Goal: Task Accomplishment & Management: Use online tool/utility

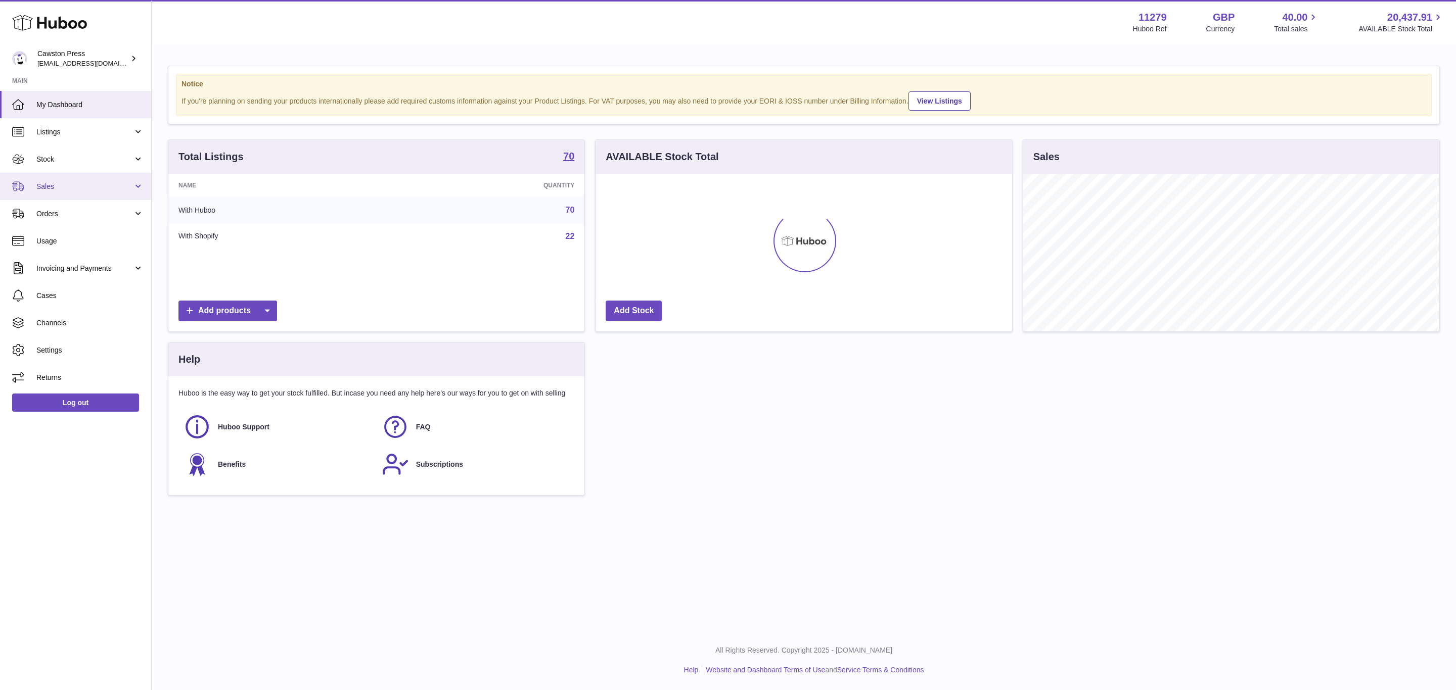
click at [73, 191] on span "Sales" at bounding box center [84, 187] width 97 height 10
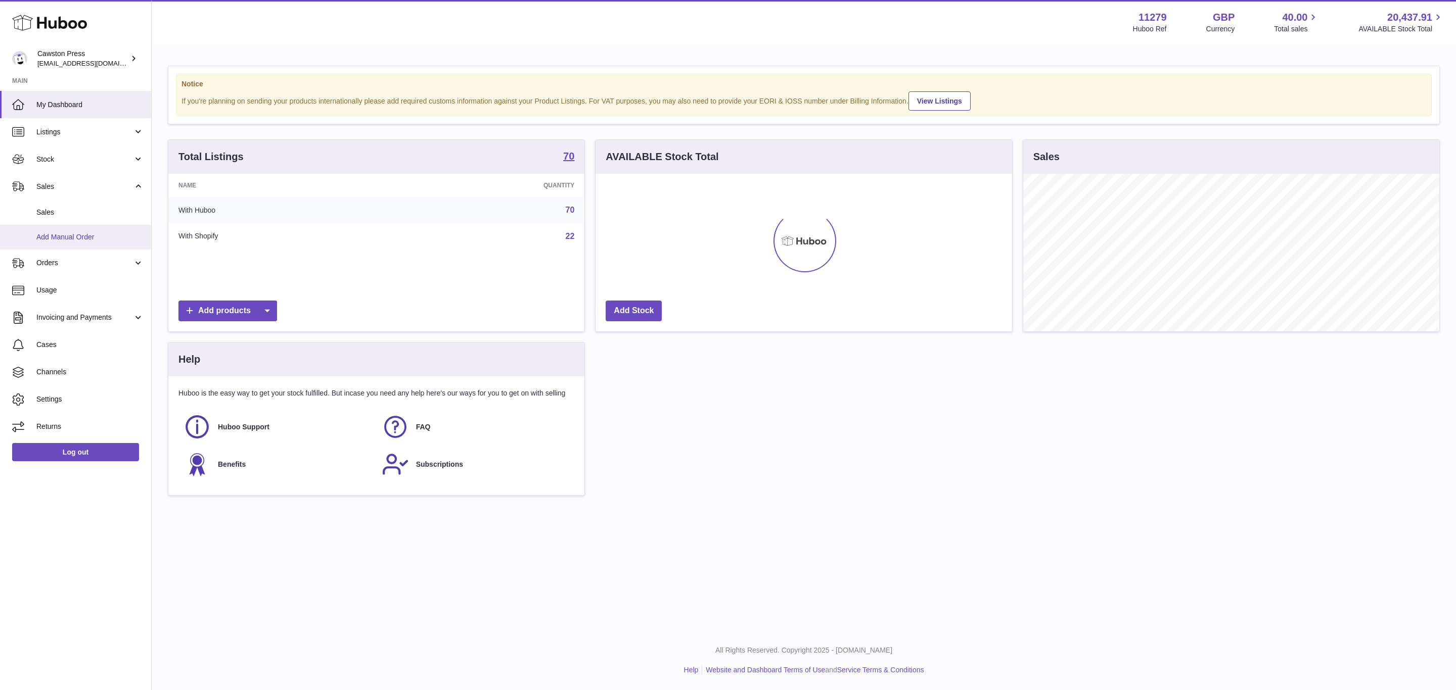
click at [79, 240] on span "Add Manual Order" at bounding box center [89, 237] width 107 height 10
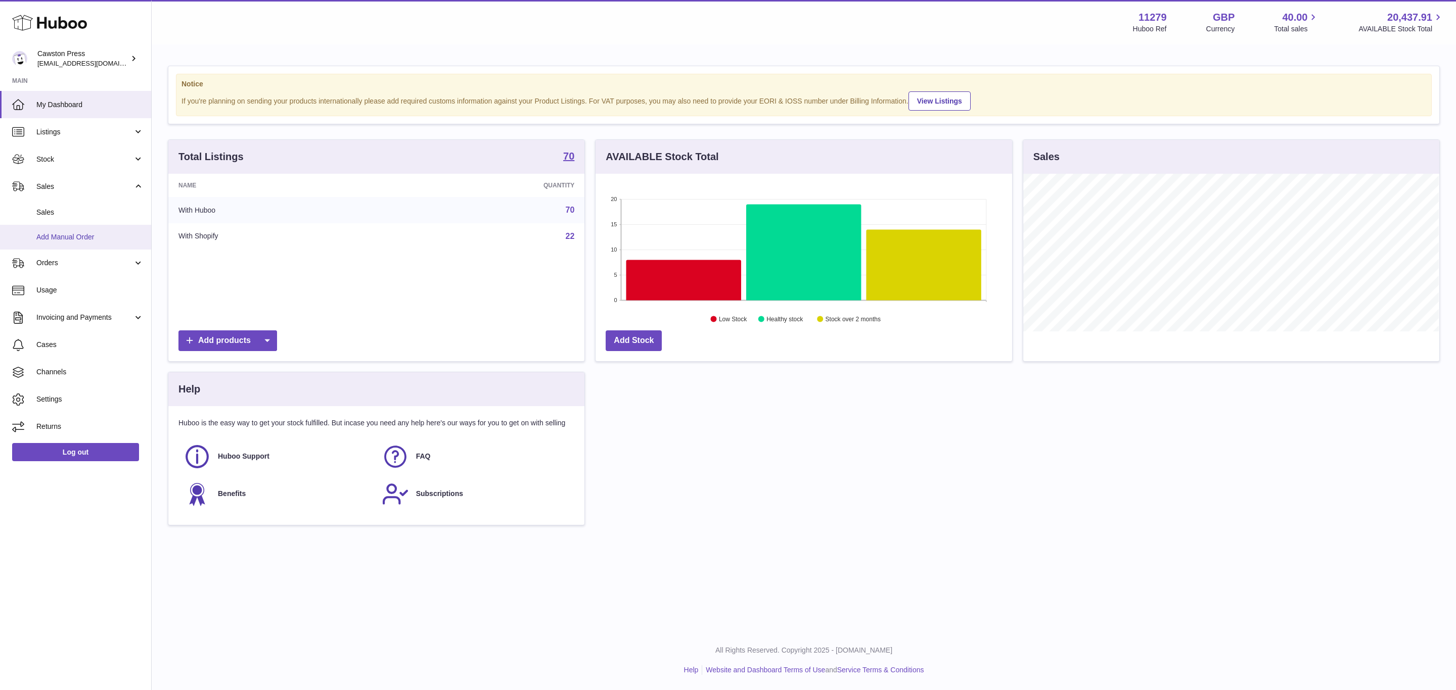
scroll to position [158, 415]
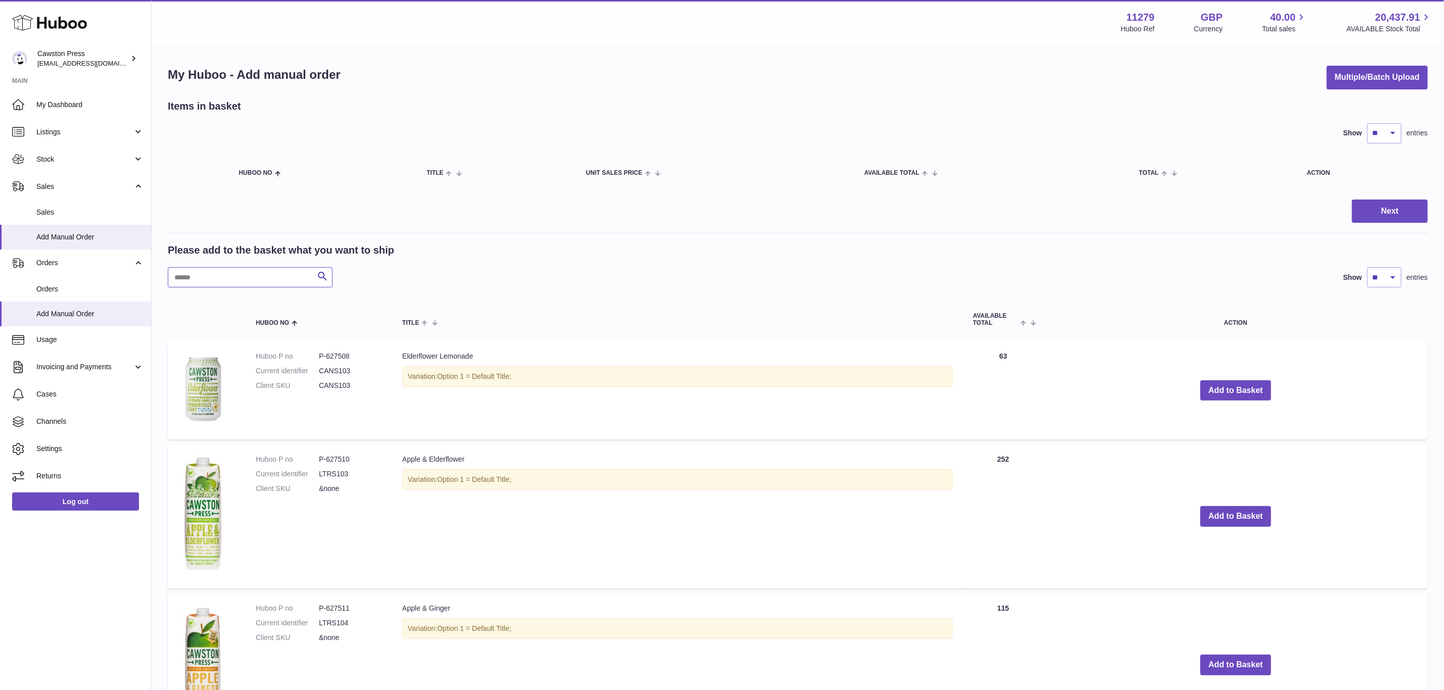
click at [185, 276] on input "text" at bounding box center [250, 277] width 165 height 20
paste input "******"
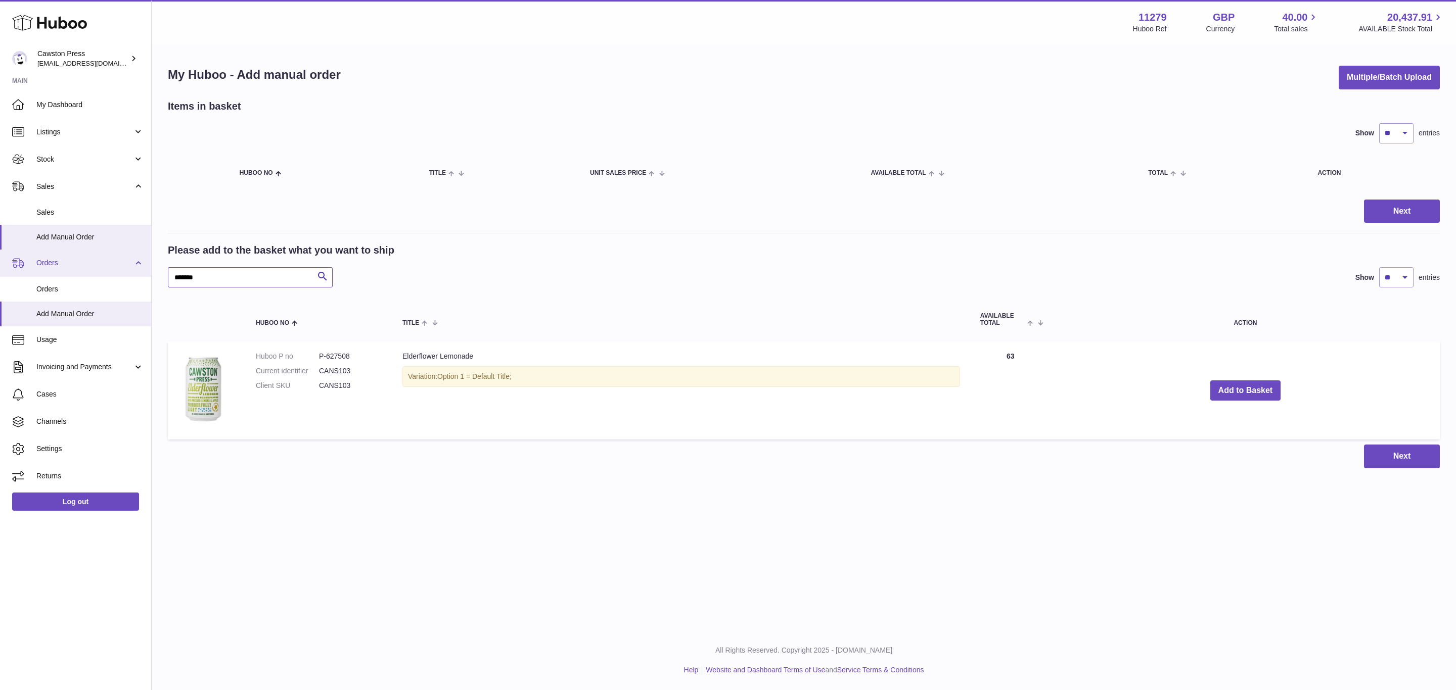
drag, startPoint x: 229, startPoint y: 275, endPoint x: 101, endPoint y: 275, distance: 128.4
click at [102, 275] on div "Huboo Cawston Press [EMAIL_ADDRESS][DOMAIN_NAME] Main My Dashboard Listings Not…" at bounding box center [728, 345] width 1456 height 690
paste input "text"
drag, startPoint x: 208, startPoint y: 275, endPoint x: 102, endPoint y: 275, distance: 106.1
click at [102, 275] on div "Huboo Cawston Press [EMAIL_ADDRESS][DOMAIN_NAME] Main My Dashboard Listings Not…" at bounding box center [728, 345] width 1456 height 690
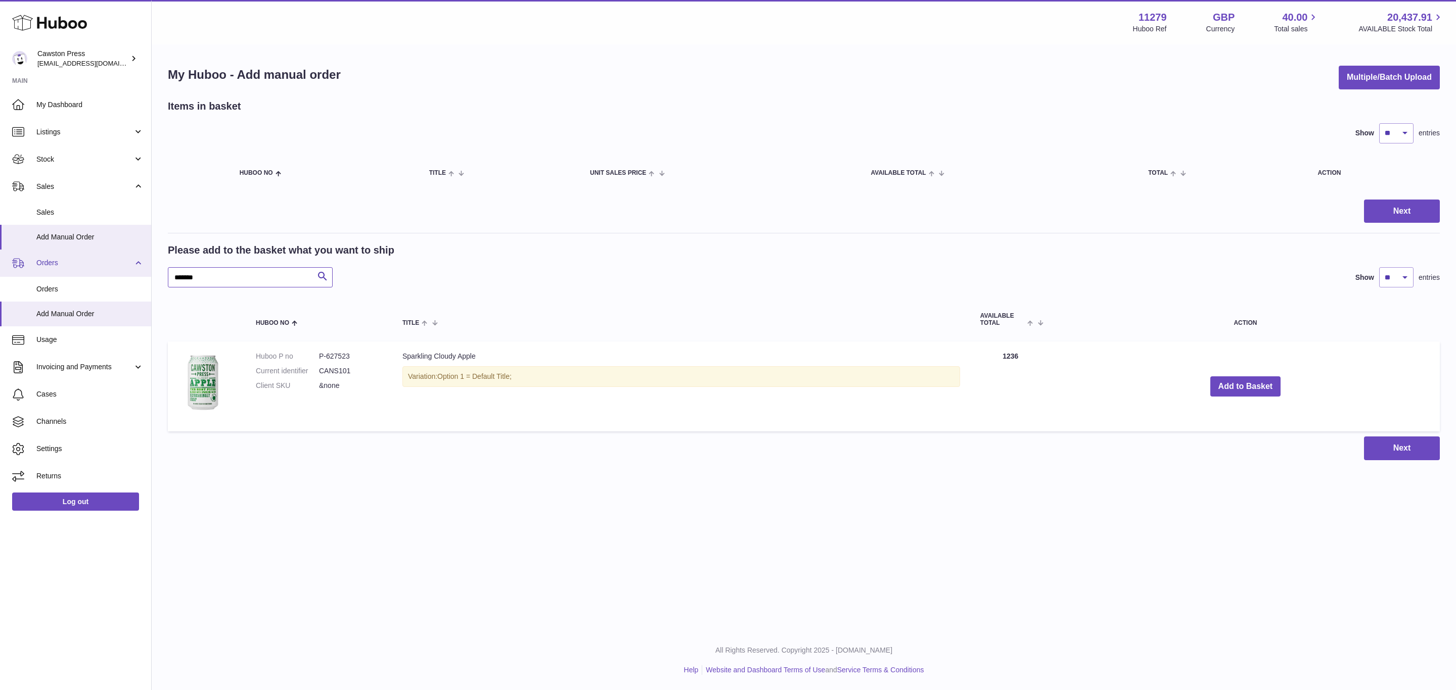
paste input "text"
drag, startPoint x: 228, startPoint y: 276, endPoint x: 111, endPoint y: 278, distance: 116.8
click at [111, 278] on div "Huboo Cawston Press [EMAIL_ADDRESS][DOMAIN_NAME] Main My Dashboard Listings Not…" at bounding box center [728, 345] width 1456 height 690
paste input "text"
type input "******"
